Goal: Communication & Community: Answer question/provide support

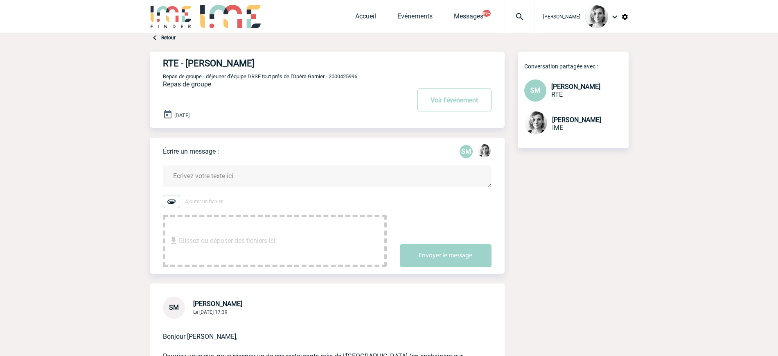
click at [280, 175] on textarea at bounding box center [327, 176] width 329 height 22
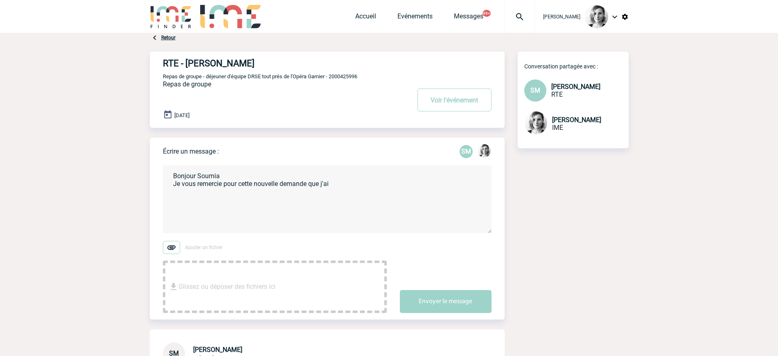
click at [361, 185] on textarea "Bonjour Soumia Je vous remercie pour cette nouvelle demande que j'ai" at bounding box center [327, 199] width 329 height 68
click at [194, 197] on textarea "Bonjour Soumia Je vous remercie pour cette nouvelle demande que j'ai le plaisir…" at bounding box center [327, 199] width 329 height 68
click at [209, 199] on textarea "Bonjour Soumia Je vous remercie pour cette nouvelle demande que j'ai le plaisir…" at bounding box center [327, 199] width 329 height 68
click at [205, 199] on textarea "Bonjour Soumia Je vous remercie pour cette nouvelle demande que j'ai le plaisir…" at bounding box center [327, 199] width 329 height 68
click at [229, 196] on textarea "Bonjour Soumia Je vous remercie pour cette nouvelle demande que j'ai le plaisir…" at bounding box center [327, 199] width 329 height 68
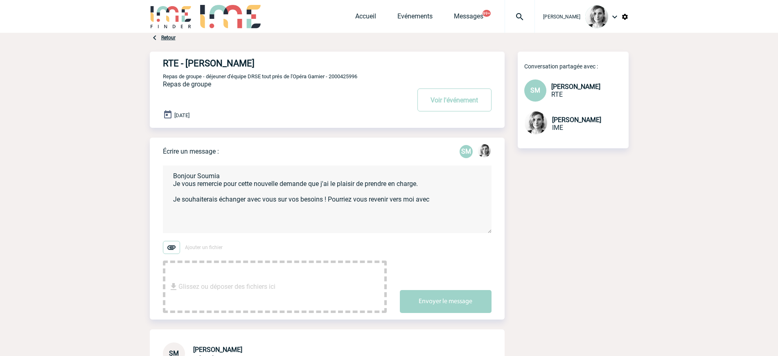
click at [432, 201] on textarea "Bonjour Soumia Je vous remercie pour cette nouvelle demande que j'ai le plaisir…" at bounding box center [327, 199] width 329 height 68
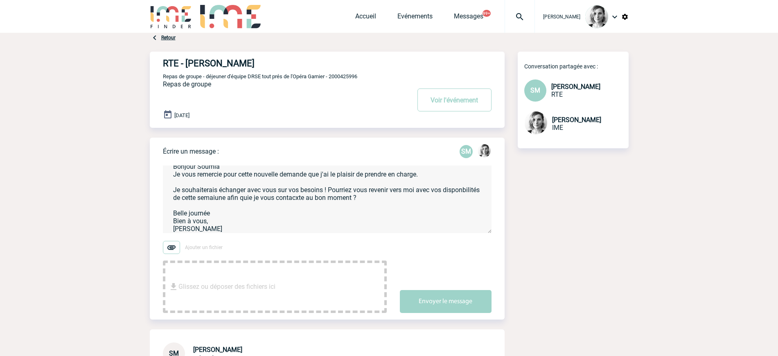
click at [181, 196] on textarea "Bonjour Soumia Je vous remercie pour cette nouvelle demande que j'ai le plaisir…" at bounding box center [327, 199] width 329 height 68
click at [191, 200] on textarea "Bonjour Soumia Je vous remercie pour cette nouvelle demande que j'ai le plaisir…" at bounding box center [327, 199] width 329 height 68
drag, startPoint x: 210, startPoint y: 199, endPoint x: 192, endPoint y: 197, distance: 17.3
click at [192, 197] on textarea "Bonjour Soumia Je vous remercie pour cette nouvelle demande que j'ai le plaisir…" at bounding box center [327, 199] width 329 height 68
click at [289, 242] on label "Ajouter un fichier" at bounding box center [275, 247] width 224 height 13
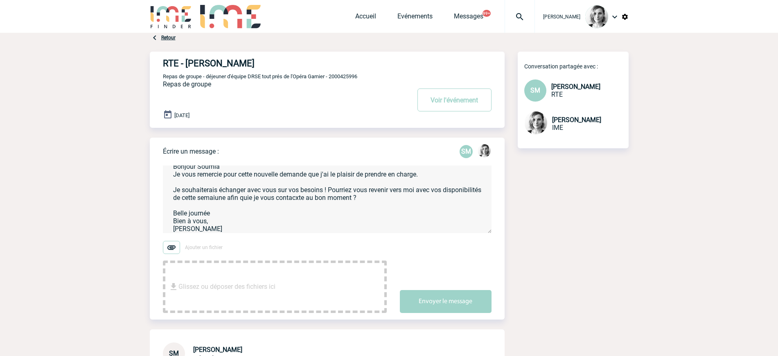
click at [0, 0] on input "Ajouter un fichier" at bounding box center [0, 0] width 0 height 0
drag, startPoint x: 254, startPoint y: 199, endPoint x: 261, endPoint y: 199, distance: 6.6
click at [254, 199] on textarea "Bonjour Soumia Je vous remercie pour cette nouvelle demande que j'ai le plaisir…" at bounding box center [327, 199] width 329 height 68
click at [262, 199] on textarea "Bonjour Soumia Je vous remercie pour cette nouvelle demande que j'ai le plaisir…" at bounding box center [327, 199] width 329 height 68
click at [287, 197] on textarea "Bonjour Soumia Je vous remercie pour cette nouvelle demande que j'ai le plaisir…" at bounding box center [327, 199] width 329 height 68
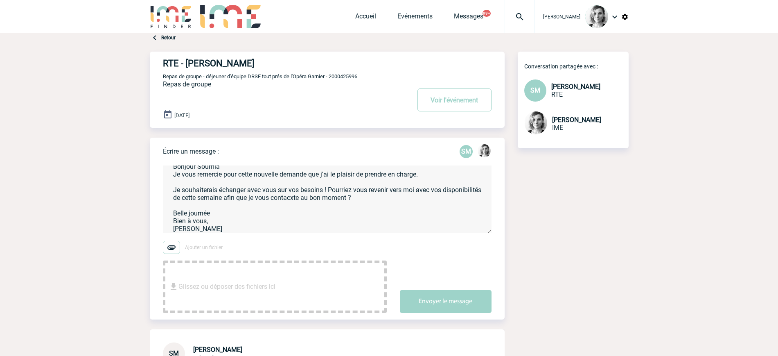
click at [323, 199] on textarea "Bonjour Soumia Je vous remercie pour cette nouvelle demande que j'ai le plaisir…" at bounding box center [327, 199] width 329 height 68
click at [333, 201] on textarea "Bonjour Soumia Je vous remercie pour cette nouvelle demande que j'ai le plaisir…" at bounding box center [327, 199] width 329 height 68
click at [356, 210] on textarea "Bonjour Soumia Je vous remercie pour cette nouvelle demande que j'ai le plaisir…" at bounding box center [327, 199] width 329 height 68
click at [355, 188] on textarea "Bonjour Soumia Je vous remercie pour cette nouvelle demande que j'ai le plaisir…" at bounding box center [327, 199] width 329 height 68
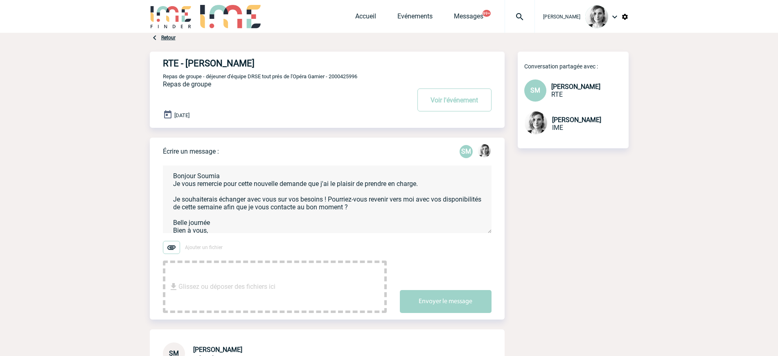
scroll to position [11, 0]
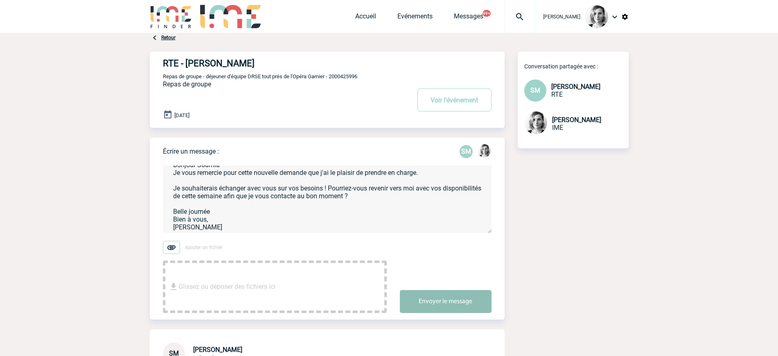
type textarea "Bonjour Soumia Je vous remercie pour cette nouvelle demande que j'ai le plaisir…"
click at [446, 299] on button "Envoyer le message" at bounding box center [446, 301] width 92 height 23
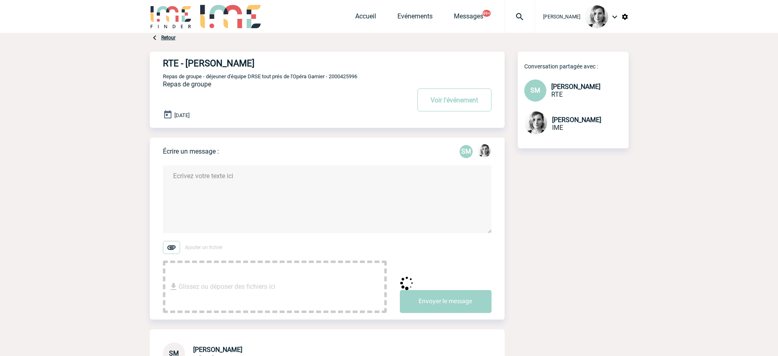
scroll to position [0, 0]
